Goal: Task Accomplishment & Management: Manage account settings

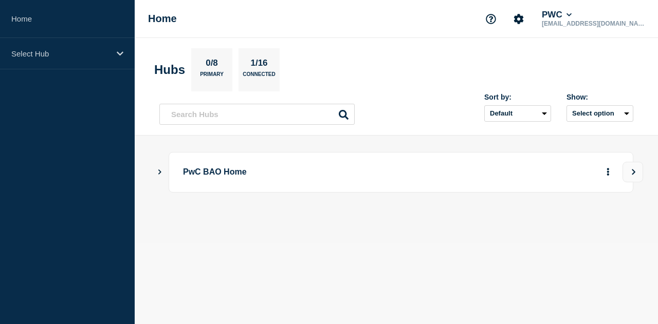
click at [388, 46] on header "Hubs 0/8 Primary 1/16 Connected Sort by: Default Last added Last updated Most a…" at bounding box center [396, 87] width 523 height 98
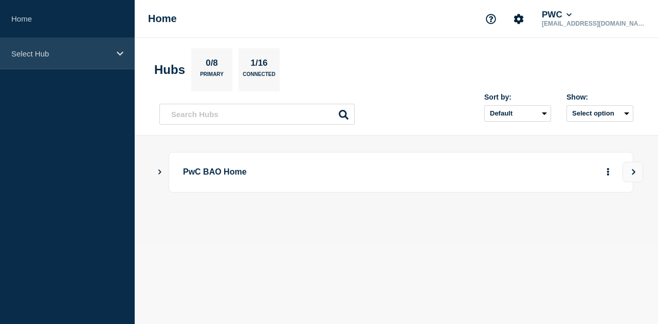
click at [85, 55] on p "Select Hub" at bounding box center [60, 53] width 99 height 9
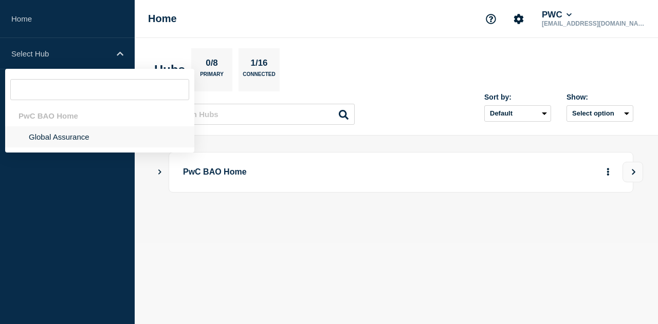
click at [54, 137] on li "Global Assurance" at bounding box center [99, 136] width 189 height 21
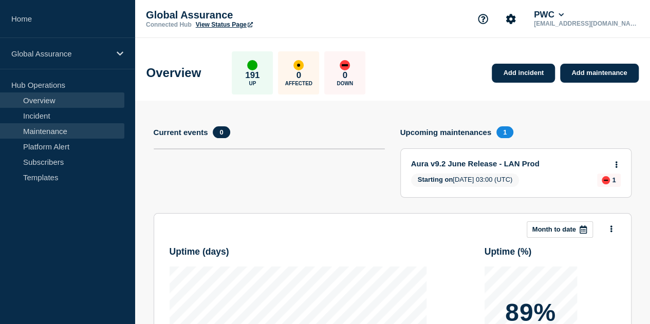
click at [74, 135] on link "Maintenance" at bounding box center [62, 130] width 124 height 15
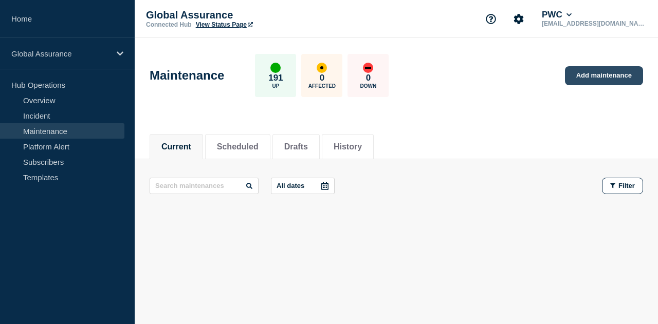
click at [584, 75] on link "Add maintenance" at bounding box center [604, 75] width 78 height 19
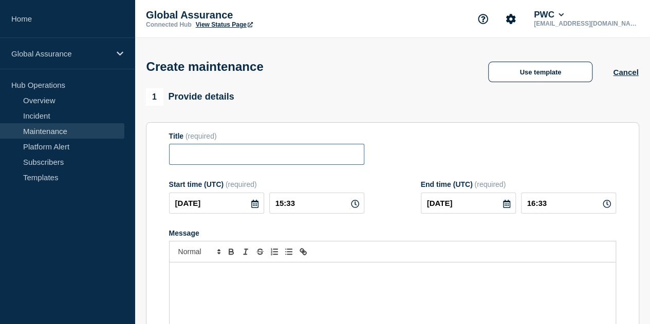
click at [293, 163] on input "Title" at bounding box center [266, 154] width 195 height 21
click at [629, 73] on button "Cancel" at bounding box center [625, 72] width 25 height 9
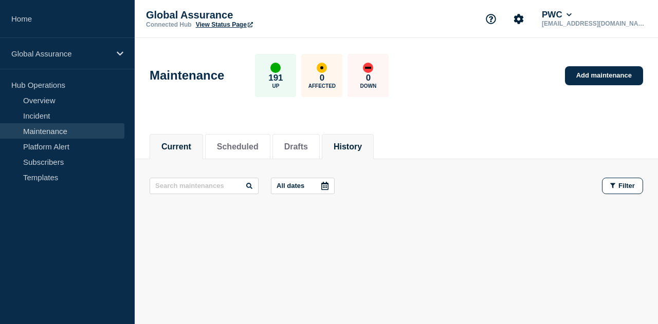
click at [362, 146] on button "History" at bounding box center [348, 146] width 28 height 9
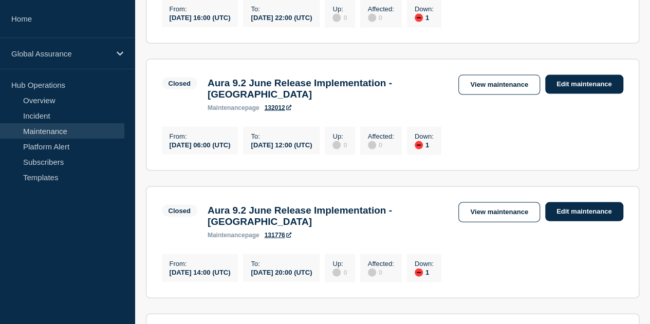
scroll to position [1028, 0]
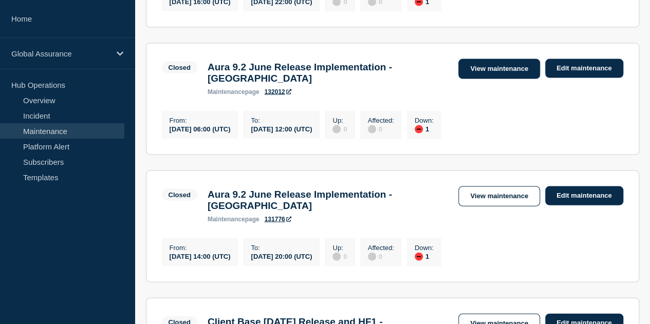
click at [497, 79] on link "View maintenance" at bounding box center [498, 69] width 81 height 20
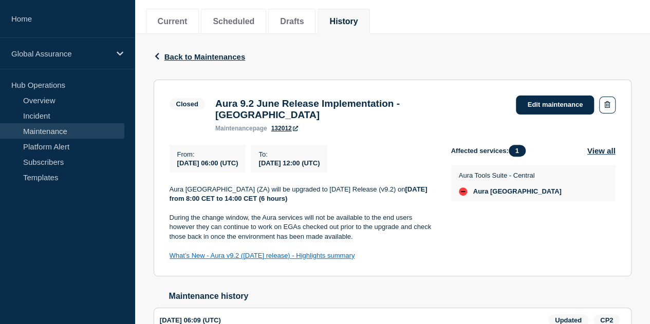
scroll to position [113, 0]
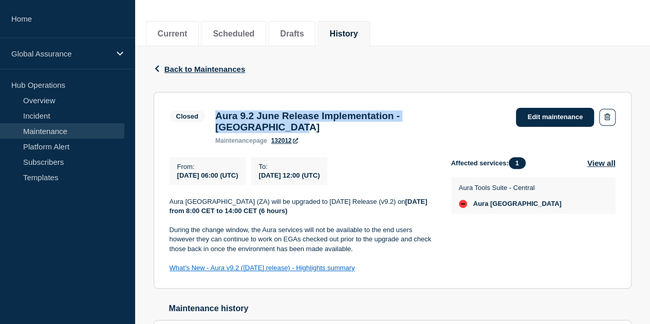
drag, startPoint x: 218, startPoint y: 122, endPoint x: 210, endPoint y: 118, distance: 9.2
click at [210, 118] on div "Aura 9.2 June Release Implementation - Southern Africa maintenance page 132012" at bounding box center [360, 127] width 301 height 34
copy h3 "Aura 9.2 June Release Implementation - Southern Africa"
drag, startPoint x: 363, startPoint y: 276, endPoint x: 169, endPoint y: 203, distance: 207.0
click at [170, 203] on div "Aura Southern Africa (ZA) will be upgraded to June 2025 Release (v9.2) on Frida…" at bounding box center [302, 235] width 265 height 76
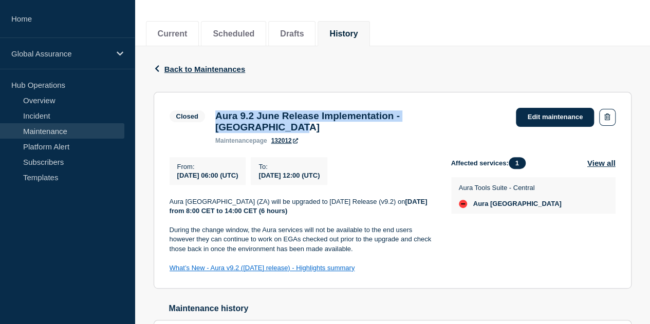
copy div "Aura Southern Africa (ZA) will be upgraded to June 2025 Release (v9.2) on Frida…"
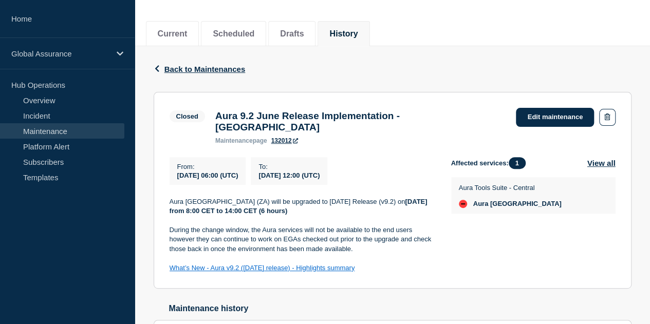
click at [468, 67] on div "Back Back to Maintenances" at bounding box center [393, 69] width 478 height 46
click at [170, 31] on button "Current" at bounding box center [173, 33] width 30 height 9
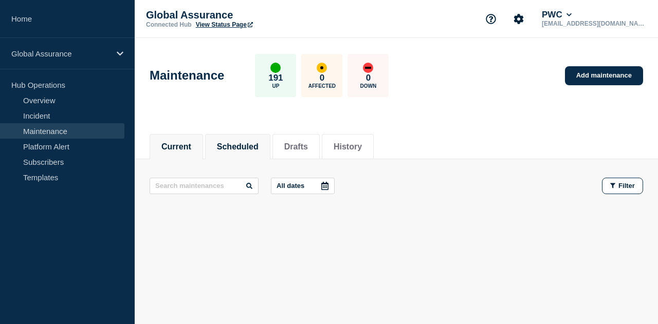
click at [238, 142] on button "Scheduled" at bounding box center [238, 146] width 42 height 9
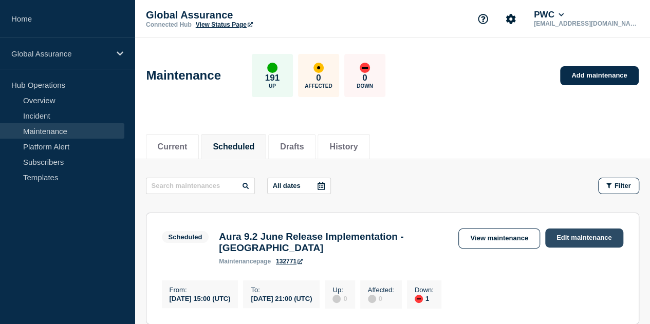
click at [562, 236] on link "Edit maintenance" at bounding box center [584, 238] width 78 height 19
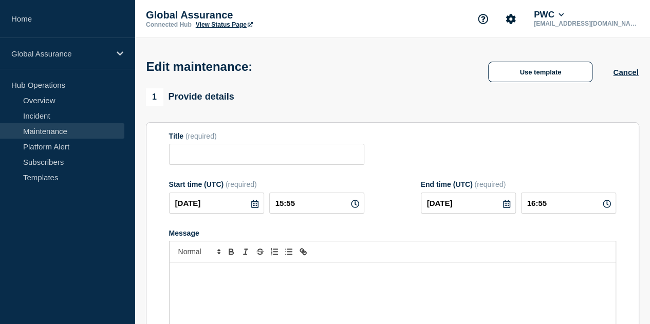
type input "Aura 9.2 June Release Implementation - [GEOGRAPHIC_DATA]"
type input "2025-08-14"
type input "15:00"
type input "2025-08-14"
type input "21:00"
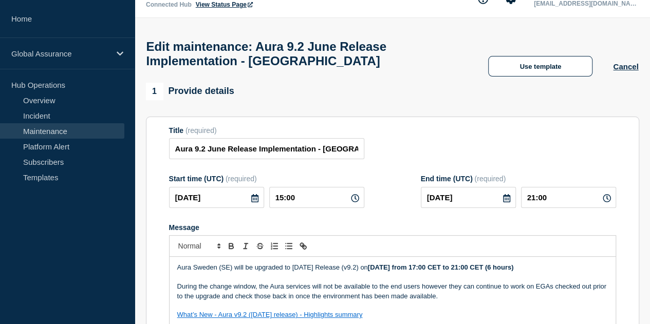
scroll to position [51, 0]
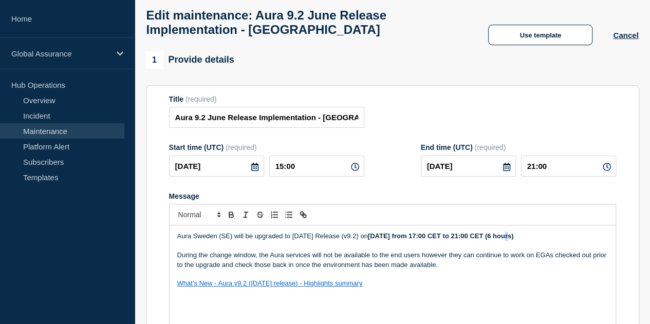
click at [514, 239] on strong "Thursday, 14th August from 17:00 CET to 21:00 CET (6 hours)" at bounding box center [441, 236] width 146 height 8
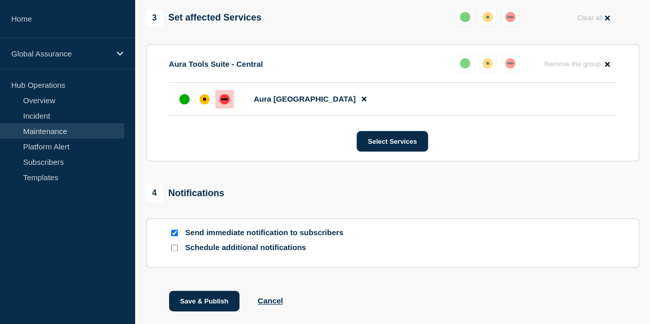
scroll to position [591, 0]
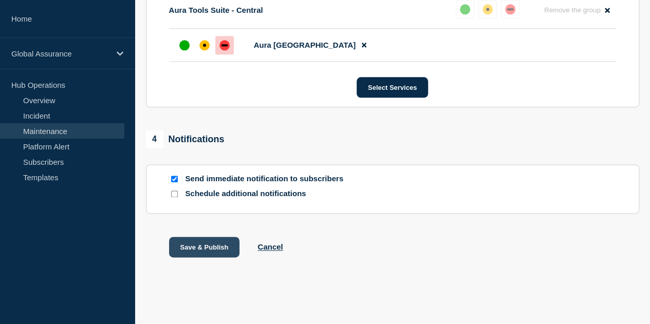
click at [202, 250] on button "Save & Publish" at bounding box center [204, 247] width 71 height 21
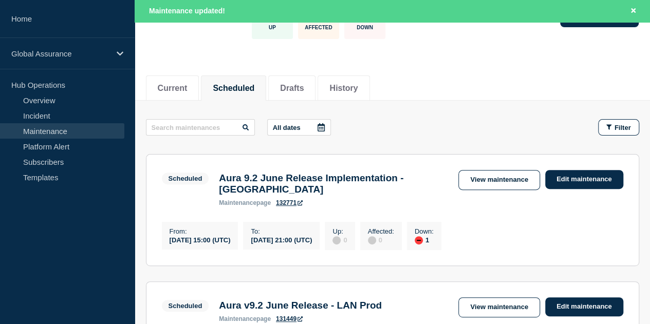
scroll to position [154, 0]
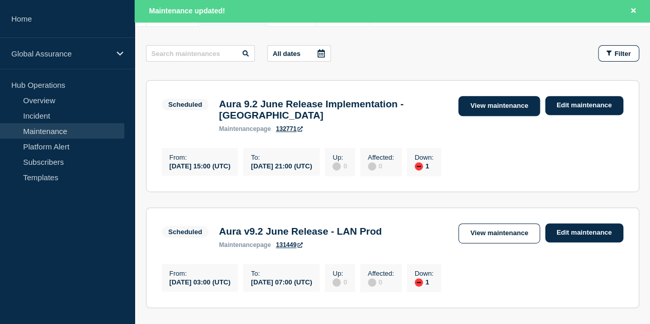
click at [501, 106] on link "View maintenance" at bounding box center [498, 106] width 81 height 20
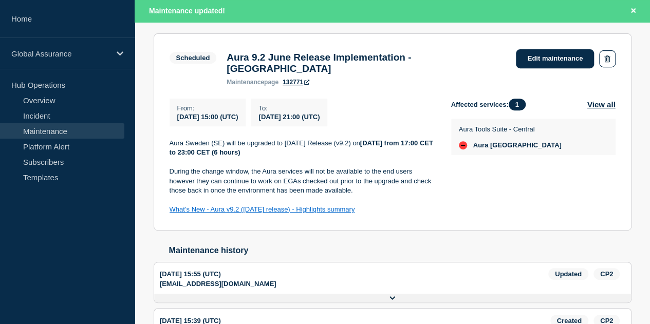
scroll to position [173, 0]
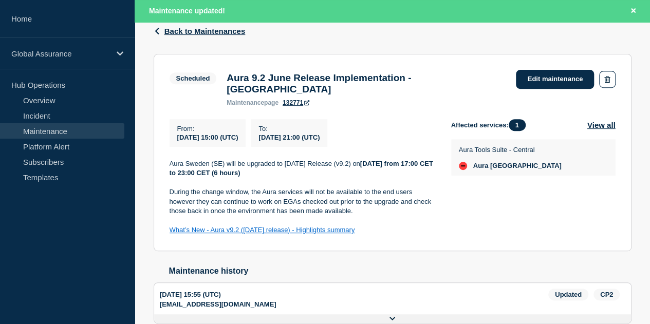
drag, startPoint x: 212, startPoint y: 165, endPoint x: 320, endPoint y: 170, distance: 108.5
click at [320, 170] on p "Aura Sweden (SE) will be upgraded to June 2025 Release (v9.2) on Thursday, 14th…" at bounding box center [302, 168] width 265 height 19
click at [344, 189] on p "During the change window, the Aura services will not be available to the end us…" at bounding box center [302, 202] width 265 height 28
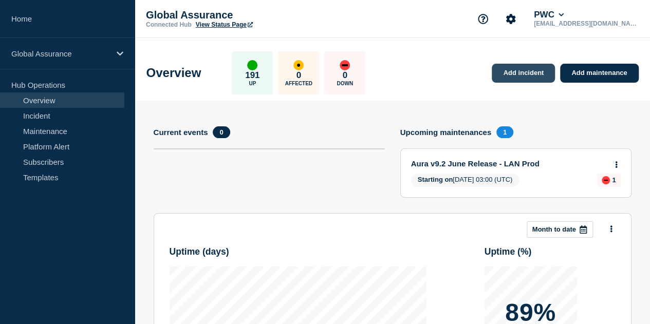
click at [520, 77] on link "Add incident" at bounding box center [523, 73] width 63 height 19
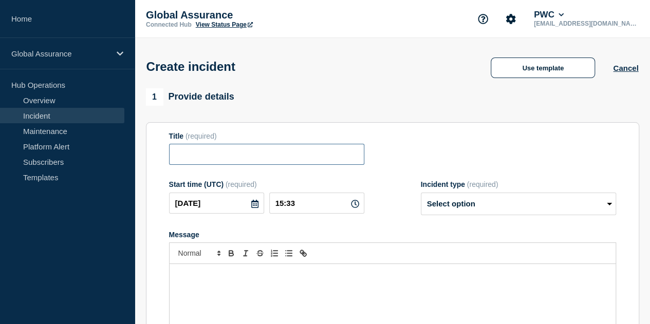
click at [262, 151] on input "Title" at bounding box center [266, 154] width 195 height 21
paste input "Aura 9.2 June Release Implementation - Southern Africa"
drag, startPoint x: 319, startPoint y: 158, endPoint x: 297, endPoint y: 156, distance: 22.8
click at [297, 156] on input "Aura 9.2 June Release Implementation - Southern Africa" at bounding box center [266, 154] width 195 height 21
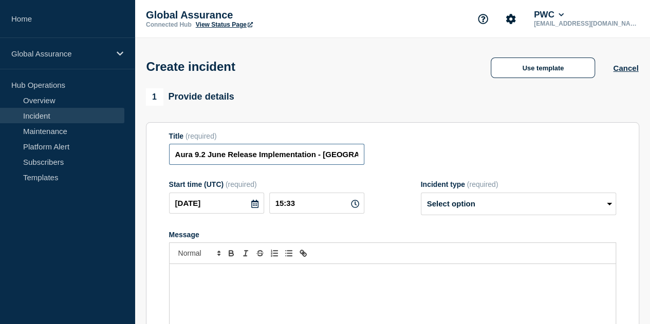
scroll to position [0, 4]
type input "Aura 9.2 June Release Implementation - [GEOGRAPHIC_DATA]"
click at [383, 230] on form "Title (required) Aura 9.2 June Release Implementation - Sweden Start time (UTC)…" at bounding box center [392, 260] width 447 height 256
click at [252, 208] on icon at bounding box center [254, 204] width 7 height 8
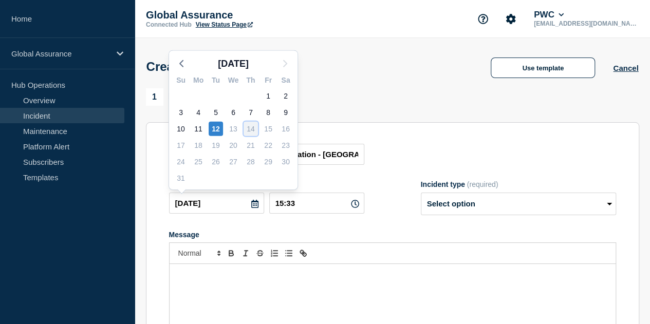
click at [249, 131] on div "14" at bounding box center [251, 129] width 14 height 14
click at [249, 130] on div "14" at bounding box center [251, 129] width 14 height 14
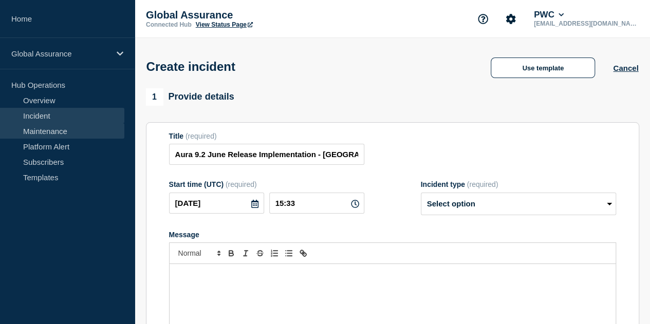
click at [57, 133] on link "Maintenance" at bounding box center [62, 130] width 124 height 15
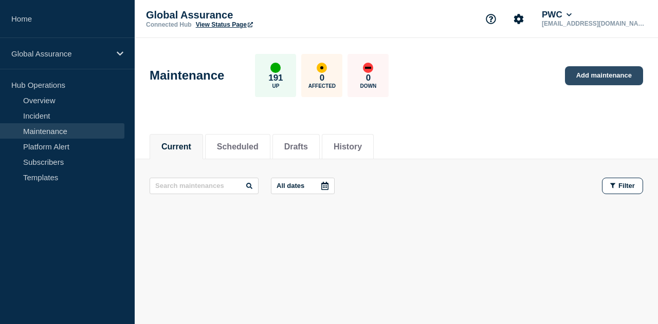
click at [600, 75] on link "Add maintenance" at bounding box center [604, 75] width 78 height 19
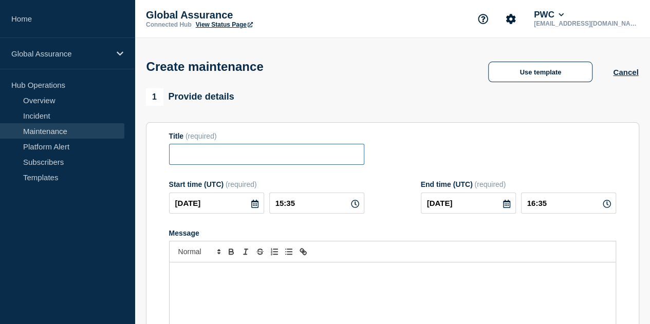
click at [267, 160] on input "Title" at bounding box center [266, 154] width 195 height 21
paste input "Aura 9.2 June Release Implementation - Southern Africa"
drag, startPoint x: 354, startPoint y: 158, endPoint x: 300, endPoint y: 150, distance: 54.0
click at [297, 155] on input "Aura 9.2 June Release Implementation - Southern Africa" at bounding box center [266, 154] width 195 height 21
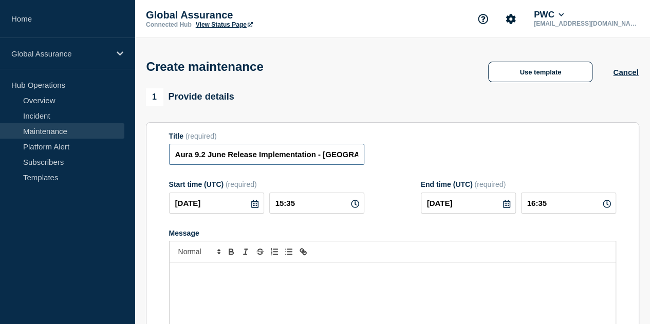
scroll to position [0, 4]
click at [327, 160] on input "Aura 9.2 June Release Implementation - sweden" at bounding box center [266, 154] width 195 height 21
type input "Aura 9.2 June Release Implementation - [GEOGRAPHIC_DATA]"
click at [439, 152] on div "Title (required) Aura 9.2 June Release Implementation - Sweden" at bounding box center [392, 148] width 447 height 33
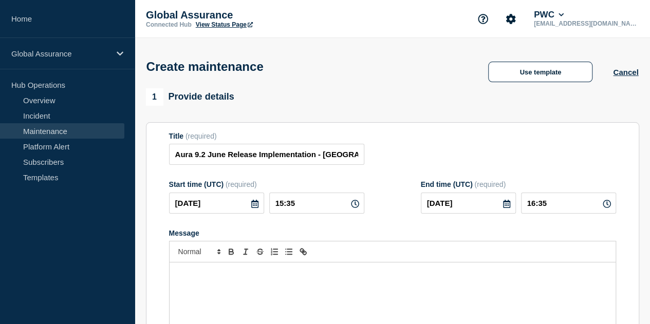
click at [251, 208] on icon at bounding box center [254, 204] width 7 height 8
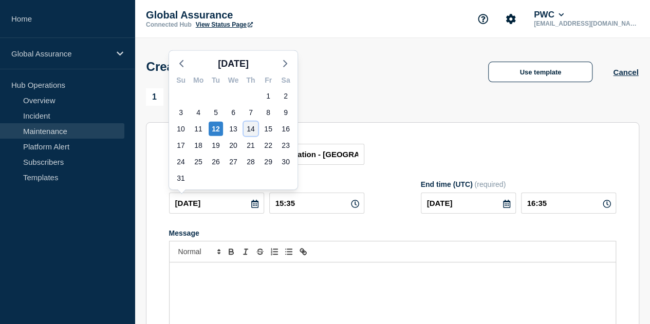
click at [250, 133] on div "14" at bounding box center [251, 129] width 14 height 14
type input "2025-08-14"
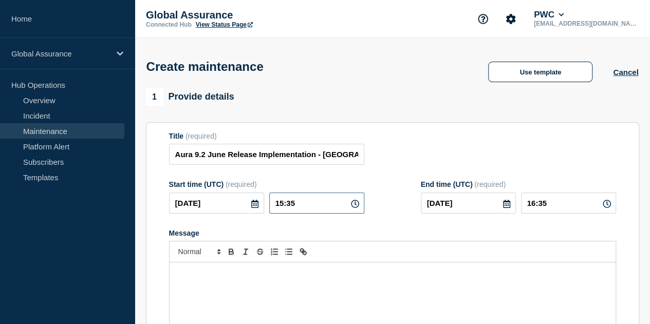
click at [319, 202] on input "15:35" at bounding box center [316, 203] width 95 height 21
type input "15:00"
click at [515, 231] on div "Message" at bounding box center [392, 233] width 447 height 8
click at [603, 208] on icon at bounding box center [607, 204] width 8 height 8
drag, startPoint x: 540, startPoint y: 205, endPoint x: 530, endPoint y: 205, distance: 9.3
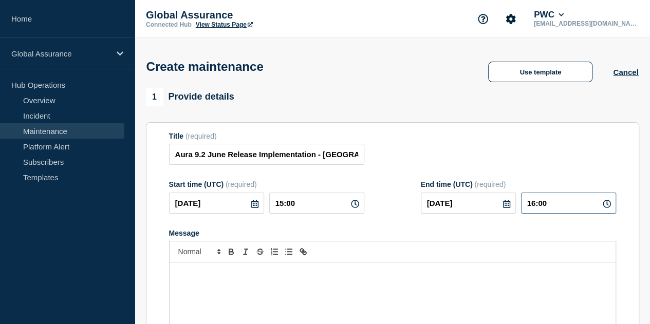
click at [530, 205] on input "16:00" at bounding box center [568, 203] width 95 height 21
type input "21:00"
click at [553, 158] on div "Title (required) Aura 9.2 June Release Implementation - Sweden" at bounding box center [392, 148] width 447 height 33
click at [311, 277] on p "Message" at bounding box center [392, 273] width 431 height 9
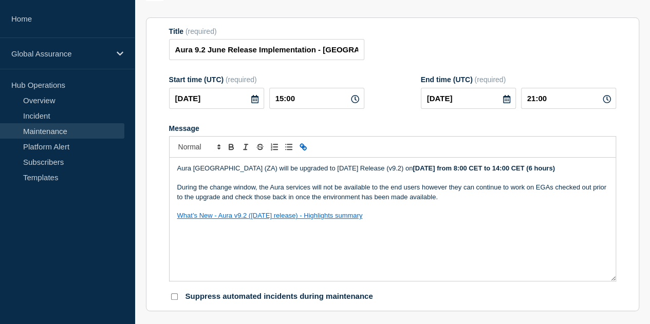
scroll to position [105, 0]
drag, startPoint x: 194, startPoint y: 170, endPoint x: 253, endPoint y: 174, distance: 58.7
click at [253, 173] on p "Aura Southern Africa (ZA) will be upgraded to June 2025 Release (v9.2) on Frida…" at bounding box center [392, 168] width 431 height 9
click at [391, 171] on strong "Friday, 1st August from 8:00 CET to 14:00 CET (6 hours)" at bounding box center [439, 168] width 142 height 8
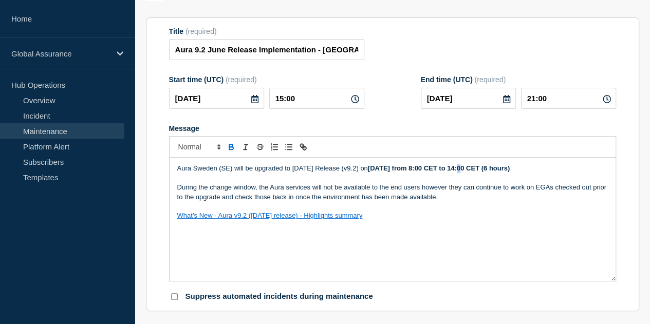
click at [471, 170] on strong "Thursday, 14th August from 8:00 CET to 14:00 CET (6 hours)" at bounding box center [439, 168] width 142 height 8
drag, startPoint x: 520, startPoint y: 170, endPoint x: 513, endPoint y: 168, distance: 7.4
click at [513, 168] on strong "Thursday, 14th August from 17:00 CET to 14:00 CET (6 hours)" at bounding box center [441, 168] width 146 height 8
click at [547, 206] on p "Message" at bounding box center [392, 206] width 431 height 9
click at [527, 207] on p "Message" at bounding box center [392, 206] width 431 height 9
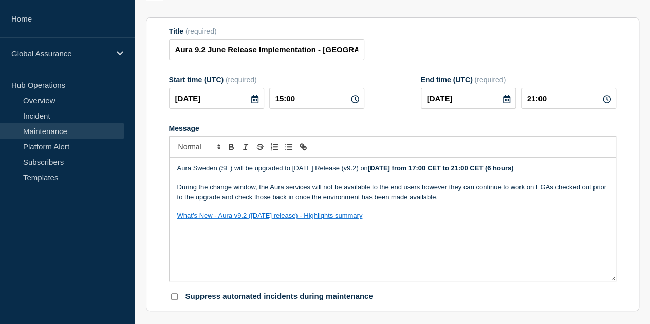
click at [483, 199] on p "During the change window, the Aura services will not be available to the end us…" at bounding box center [392, 192] width 431 height 19
click at [480, 197] on p "During the change window, the Aura services will not be available to the end us…" at bounding box center [392, 192] width 431 height 19
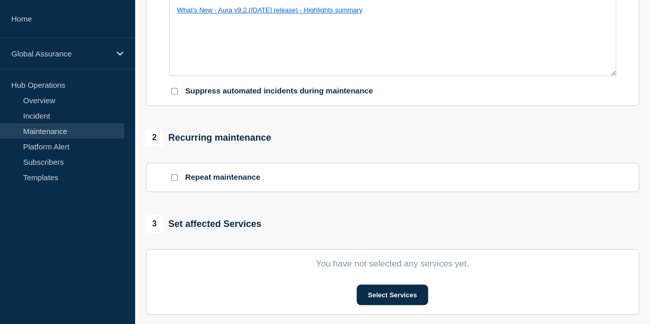
scroll to position [413, 0]
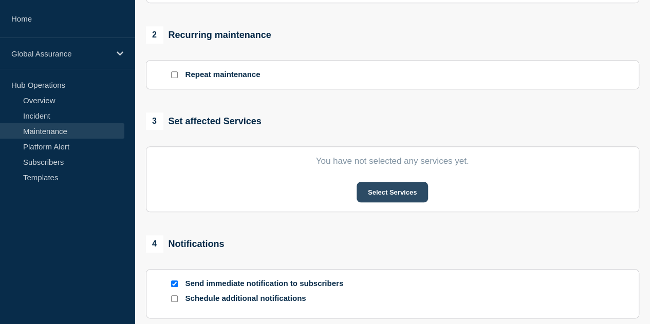
click at [390, 198] on button "Select Services" at bounding box center [392, 192] width 71 height 21
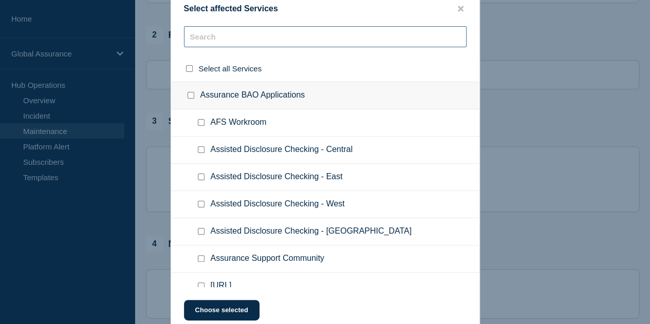
click at [243, 37] on input "text" at bounding box center [325, 36] width 283 height 21
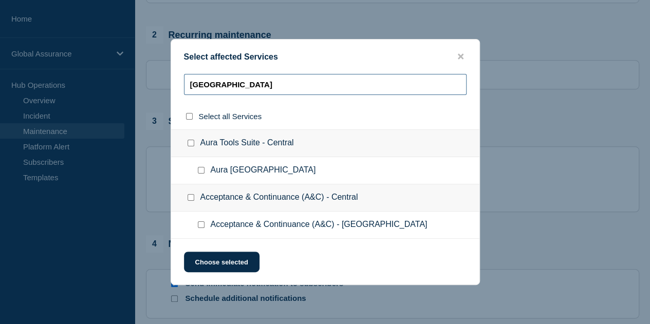
type input "sweden"
click at [238, 170] on span "Aura [GEOGRAPHIC_DATA]" at bounding box center [263, 170] width 105 height 10
click at [192, 172] on ul "Aura [GEOGRAPHIC_DATA]" at bounding box center [325, 170] width 308 height 27
click at [200, 172] on input "Aura Sweden checkbox" at bounding box center [201, 170] width 7 height 7
checkbox input "true"
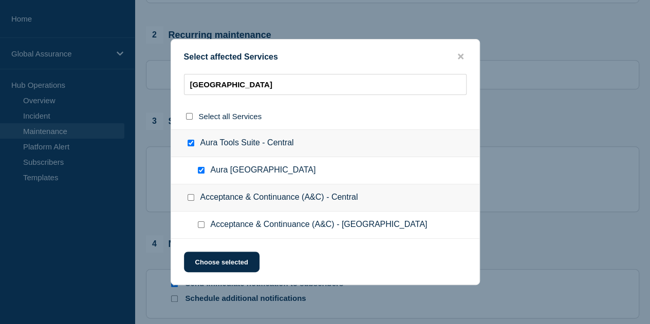
checkbox input "true"
click at [231, 268] on button "Choose selected" at bounding box center [222, 262] width 76 height 21
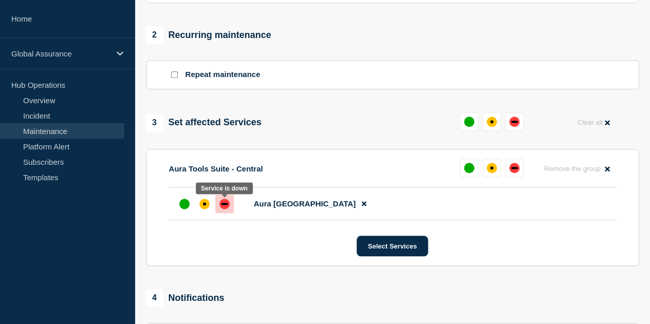
click at [229, 208] on div at bounding box center [224, 204] width 18 height 18
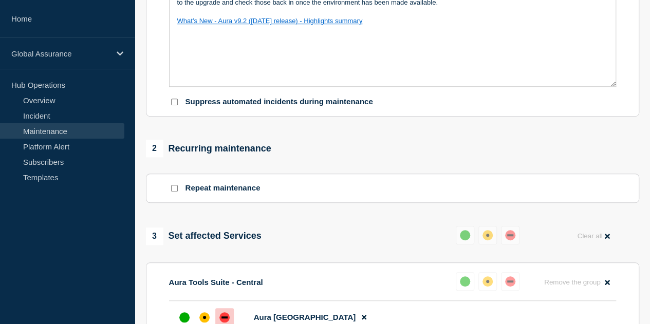
scroll to position [53, 0]
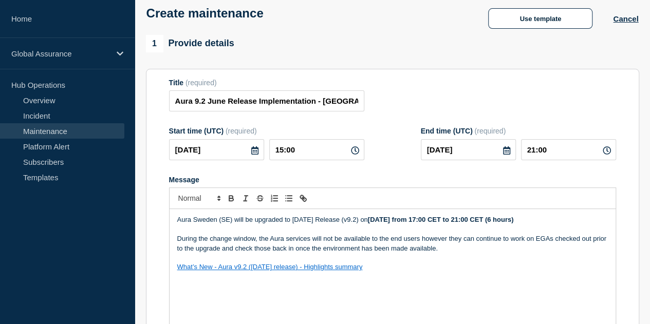
click at [394, 102] on div "Title (required) Aura 9.2 June Release Implementation - Sweden" at bounding box center [392, 95] width 447 height 33
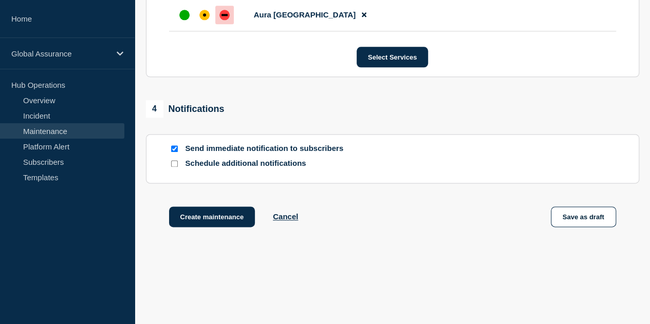
scroll to position [625, 0]
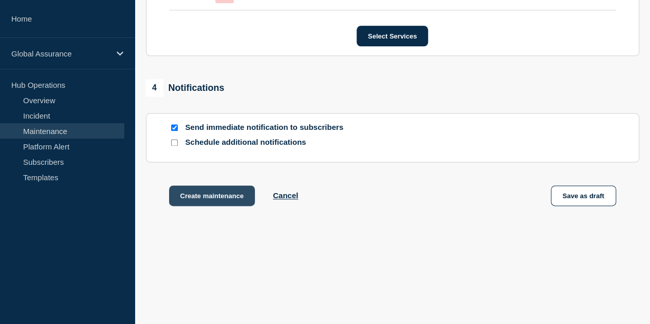
click at [208, 192] on button "Create maintenance" at bounding box center [212, 196] width 86 height 21
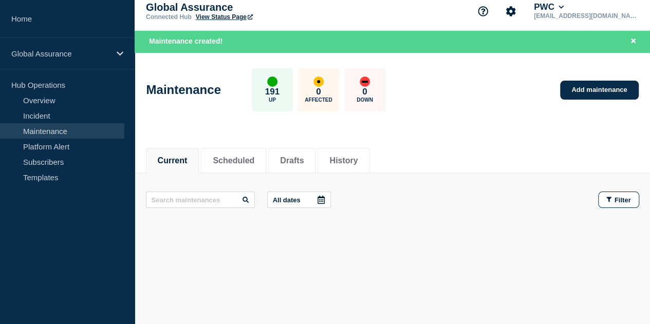
scroll to position [11, 0]
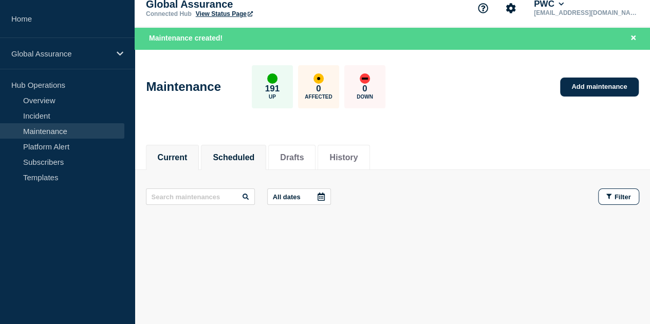
click at [236, 155] on button "Scheduled" at bounding box center [234, 157] width 42 height 9
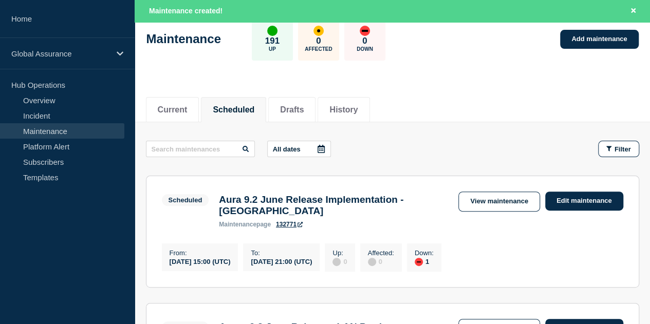
scroll to position [165, 0]
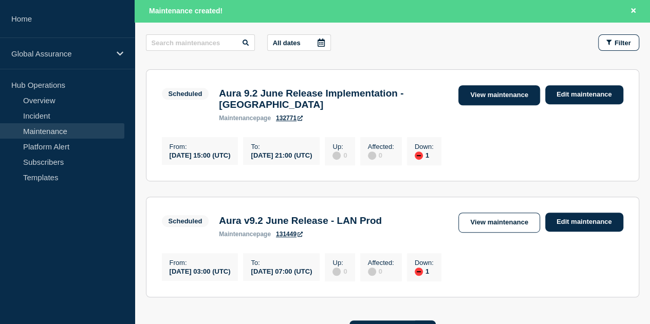
click at [509, 92] on link "View maintenance" at bounding box center [498, 95] width 81 height 20
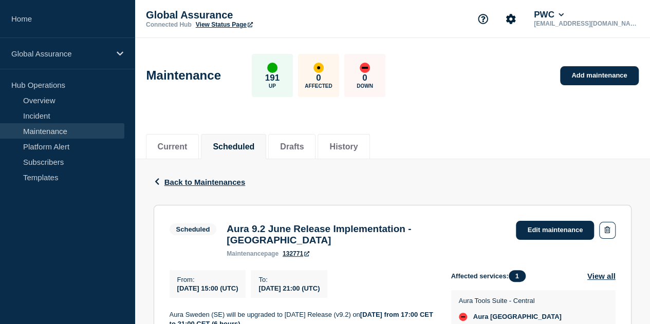
click at [480, 176] on div "Back Back to Maintenances" at bounding box center [393, 182] width 478 height 46
